Goal: Navigation & Orientation: Find specific page/section

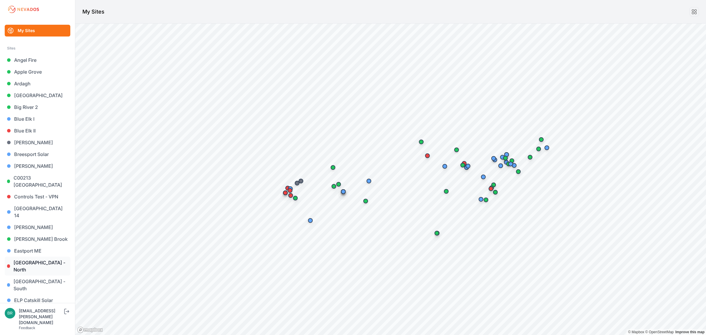
click at [26, 257] on link "[GEOGRAPHIC_DATA] - North" at bounding box center [38, 266] width 66 height 19
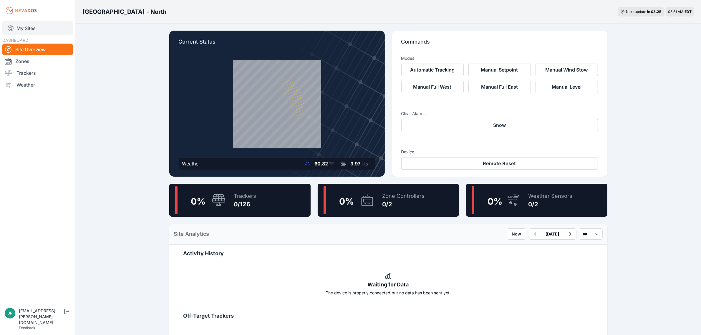
drag, startPoint x: 30, startPoint y: 23, endPoint x: 21, endPoint y: 28, distance: 10.4
click at [29, 24] on link "My Sites" at bounding box center [37, 28] width 70 height 14
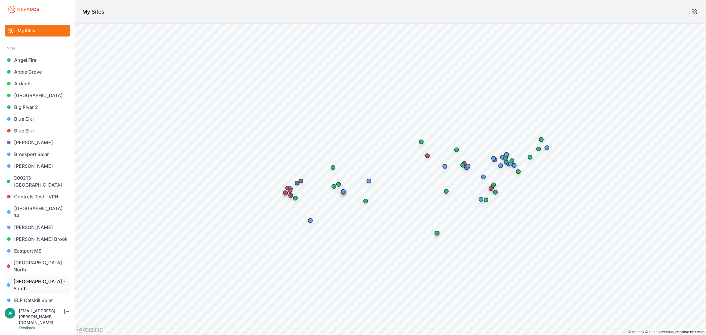
click at [27, 276] on link "[GEOGRAPHIC_DATA] - South" at bounding box center [38, 285] width 66 height 19
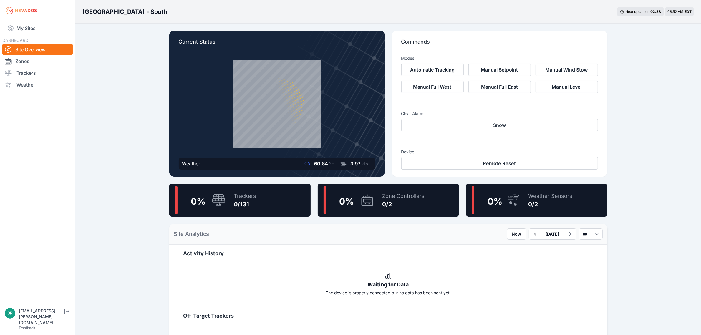
click at [30, 15] on div "My Sites DASHBOARD Site Overview Zones Trackers Weather" at bounding box center [37, 151] width 75 height 303
click at [26, 24] on link "My Sites" at bounding box center [37, 28] width 70 height 14
